Goal: Navigation & Orientation: Find specific page/section

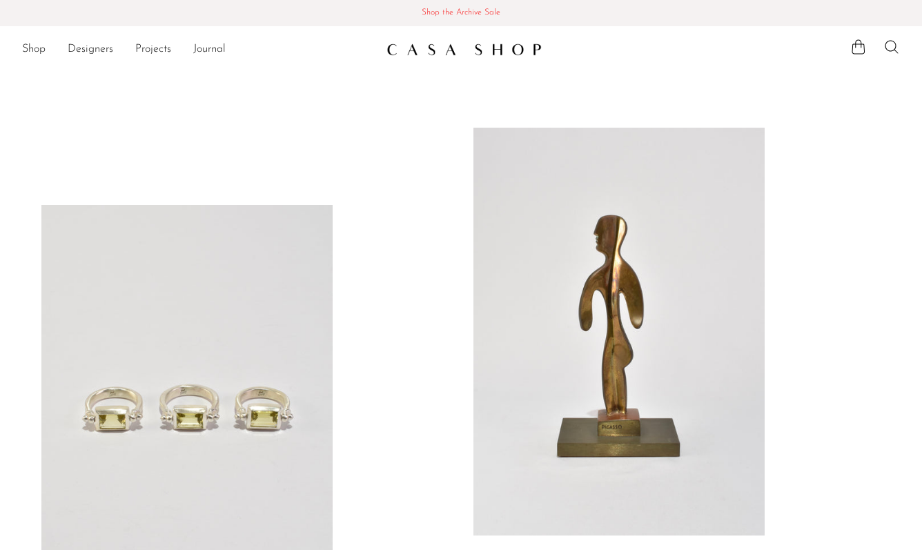
click at [477, 57] on link at bounding box center [460, 49] width 149 height 25
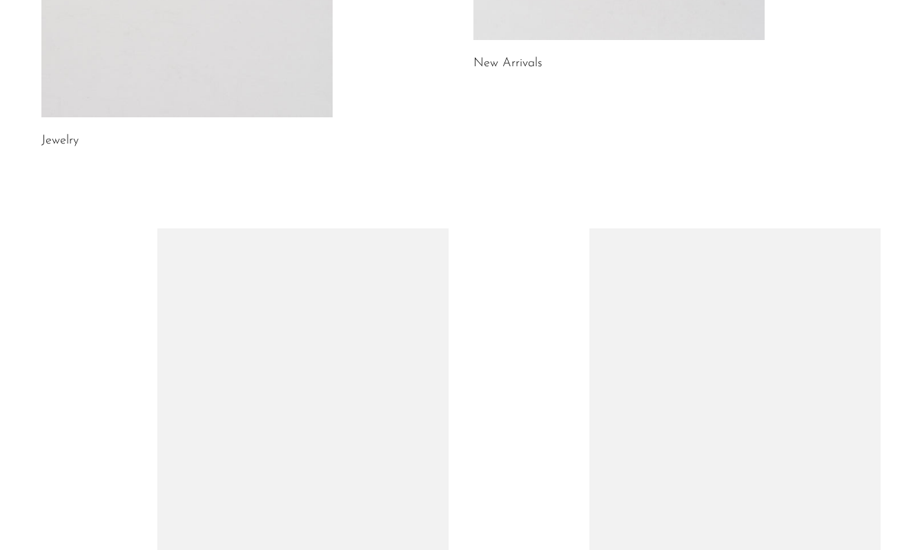
scroll to position [817, 0]
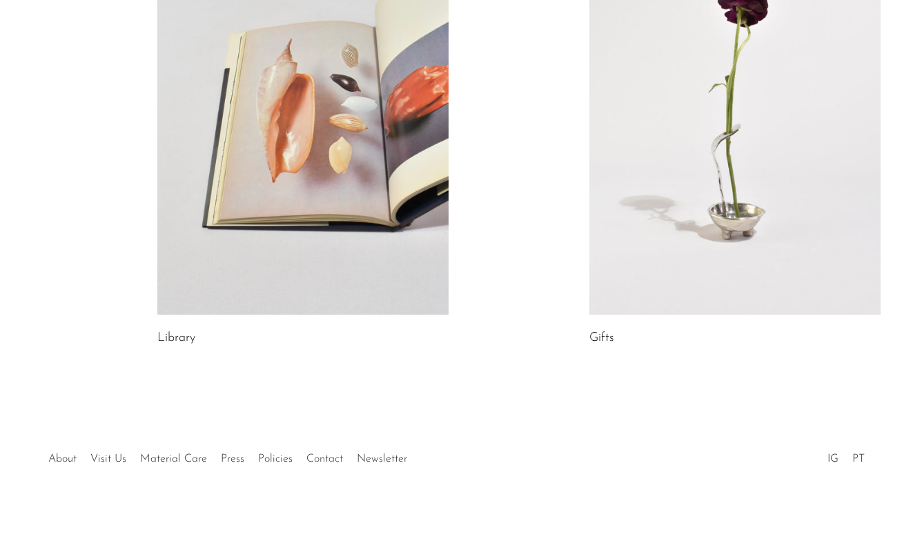
click at [326, 458] on link "Contact" at bounding box center [324, 458] width 37 height 11
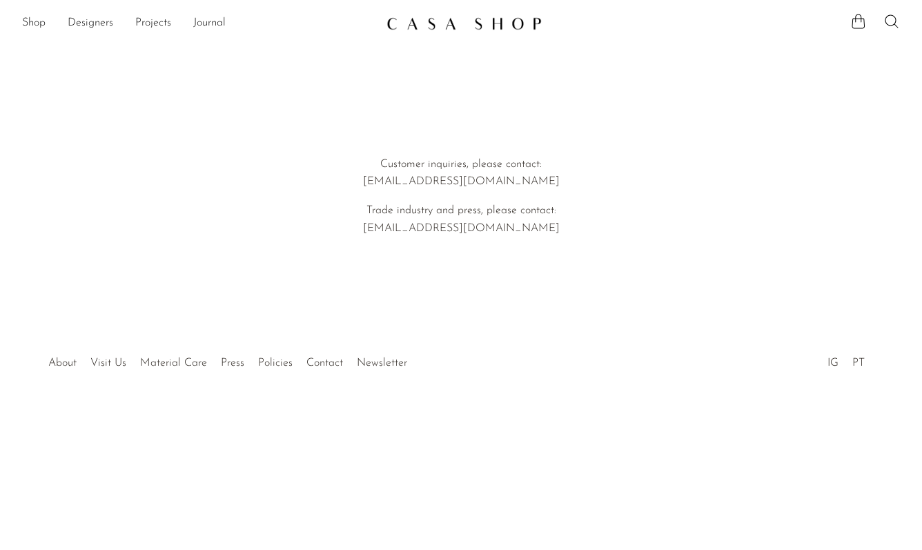
click at [442, 35] on link at bounding box center [460, 23] width 149 height 25
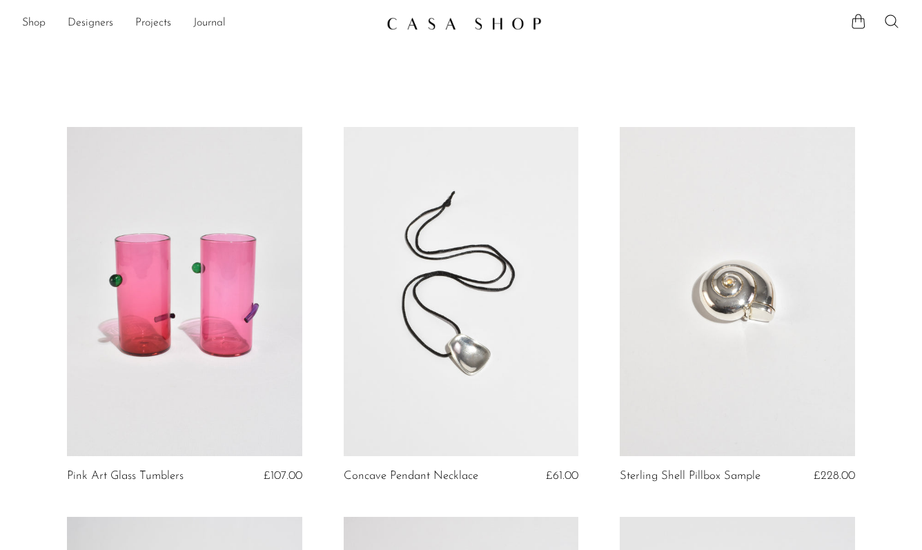
click at [259, 145] on link at bounding box center [184, 291] width 235 height 329
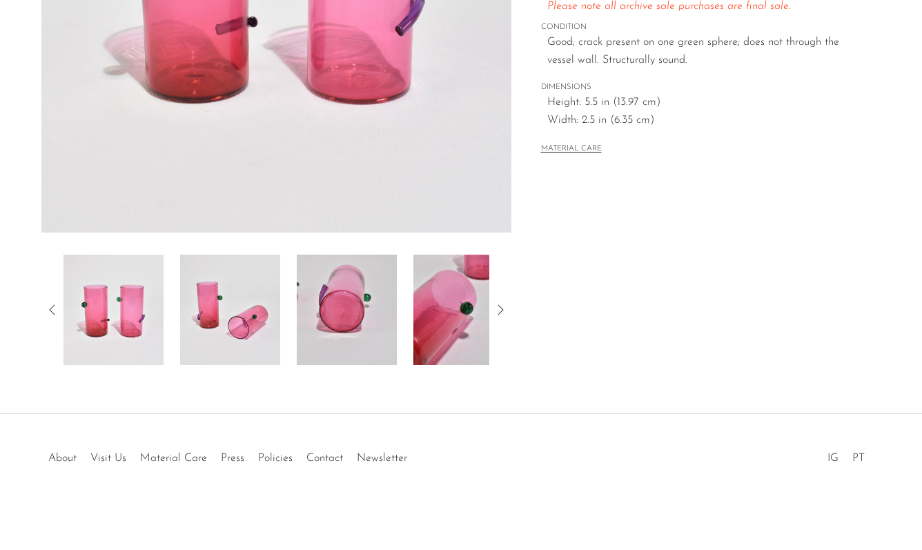
scroll to position [348, 0]
click at [109, 458] on link "Visit Us" at bounding box center [108, 458] width 36 height 11
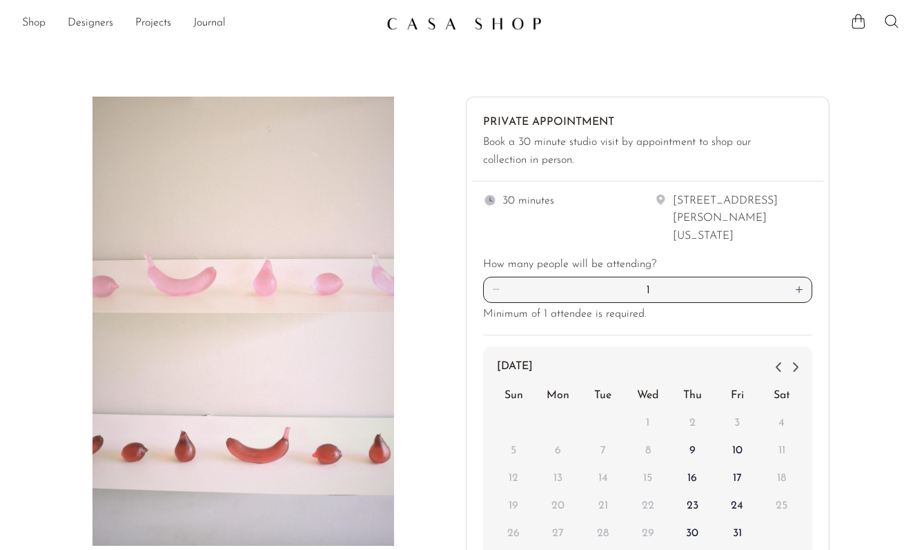
click at [464, 27] on img at bounding box center [463, 24] width 155 height 14
